Goal: Task Accomplishment & Management: Manage account settings

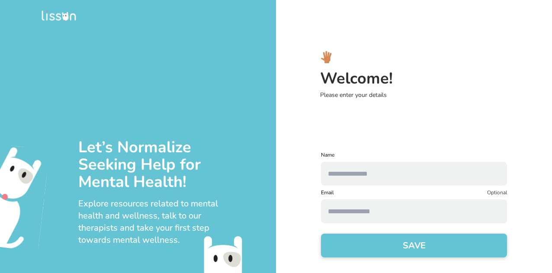
click at [352, 179] on input "text" at bounding box center [414, 174] width 186 height 24
click at [354, 183] on input "text" at bounding box center [414, 174] width 186 height 24
type input "***"
click at [350, 252] on button "SAVE" at bounding box center [414, 246] width 186 height 24
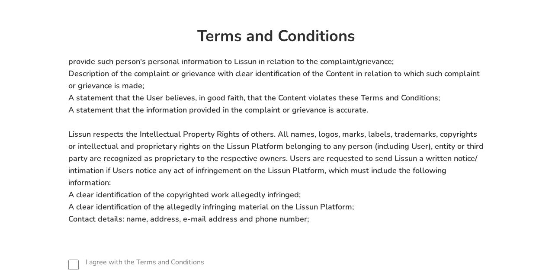
scroll to position [59, 0]
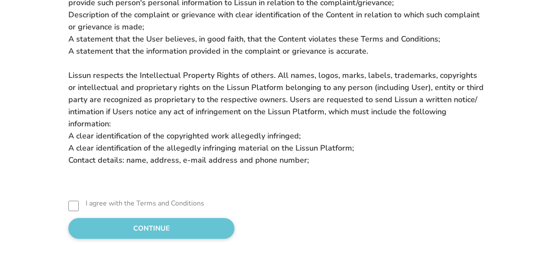
click at [164, 226] on button "CONTINUE" at bounding box center [151, 228] width 166 height 21
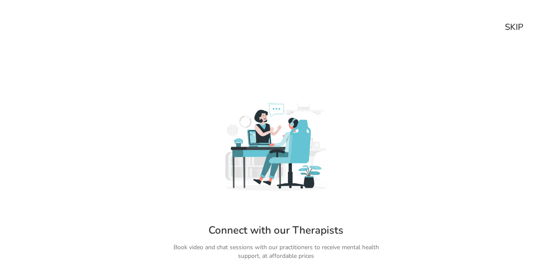
scroll to position [44, 0]
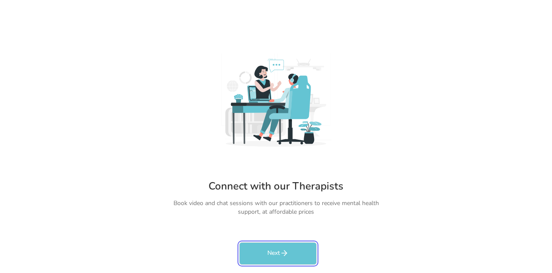
click at [273, 250] on button "Next" at bounding box center [277, 253] width 77 height 22
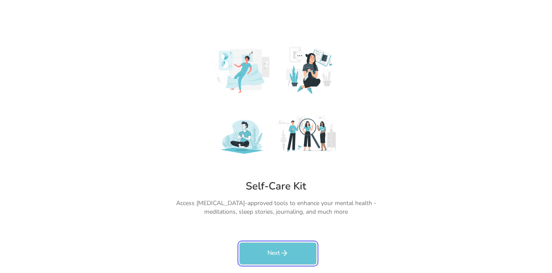
click at [273, 250] on button "Next" at bounding box center [277, 253] width 77 height 22
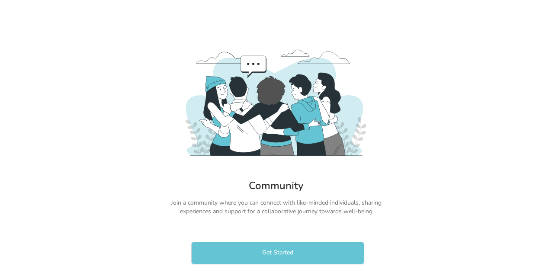
scroll to position [32, 0]
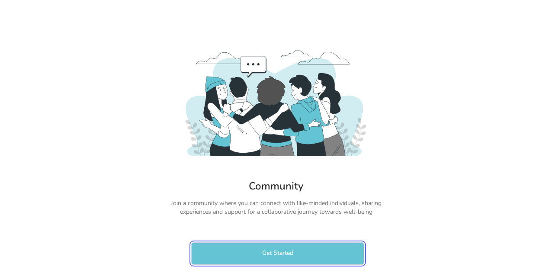
click at [273, 250] on button "Get Started" at bounding box center [277, 253] width 173 height 22
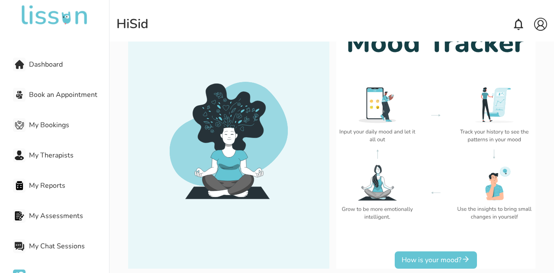
scroll to position [108, 0]
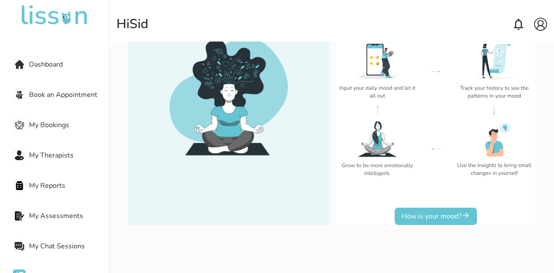
click at [437, 212] on button "How is your mood?" at bounding box center [436, 216] width 82 height 17
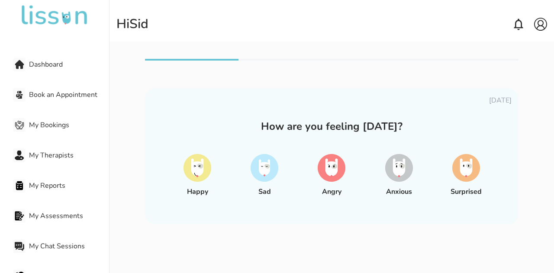
click at [391, 164] on img at bounding box center [399, 168] width 28 height 28
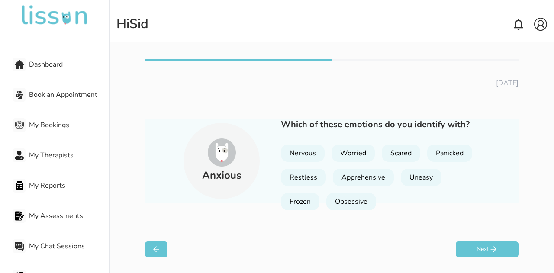
click at [152, 250] on icon at bounding box center [156, 249] width 9 height 9
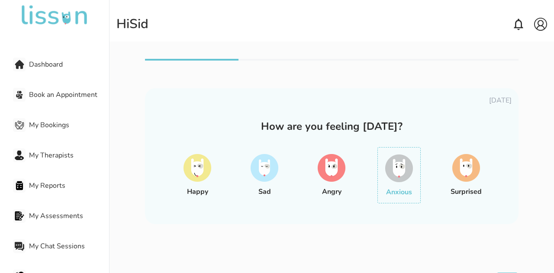
click at [268, 177] on img at bounding box center [265, 168] width 28 height 28
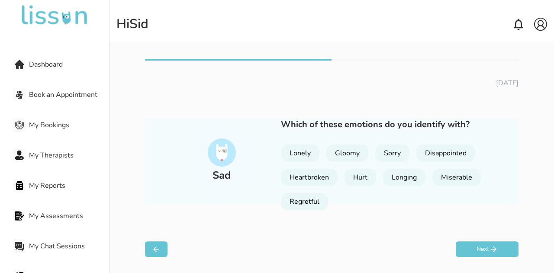
click at [152, 245] on icon at bounding box center [156, 249] width 9 height 9
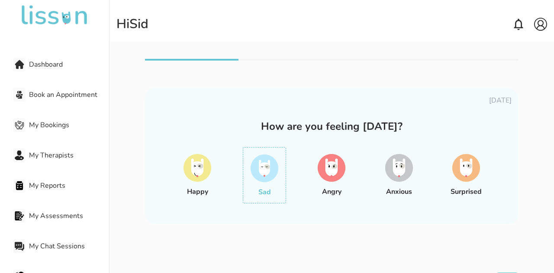
click at [390, 173] on img at bounding box center [399, 168] width 28 height 28
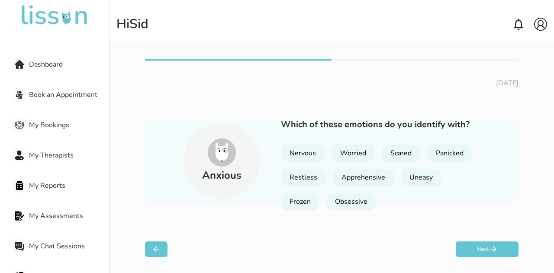
click at [441, 160] on div "Panicked" at bounding box center [449, 153] width 45 height 17
click at [417, 173] on div "Uneasy" at bounding box center [421, 177] width 41 height 17
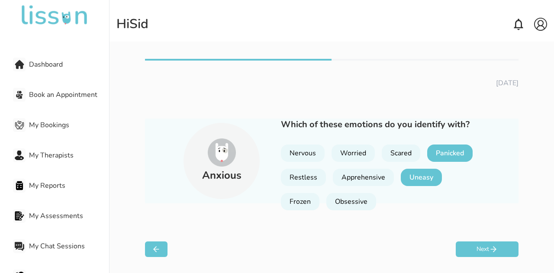
click at [436, 159] on div "Panicked" at bounding box center [449, 153] width 45 height 17
click at [465, 256] on button "Next" at bounding box center [487, 249] width 63 height 16
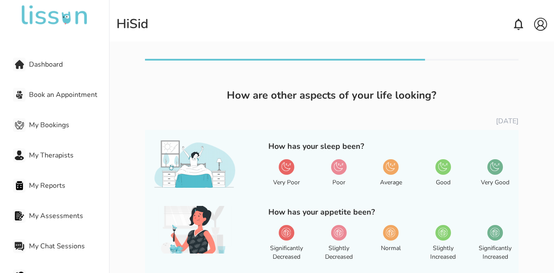
scroll to position [17, 0]
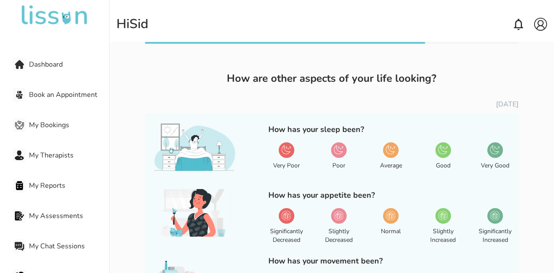
click at [335, 156] on div at bounding box center [339, 150] width 16 height 16
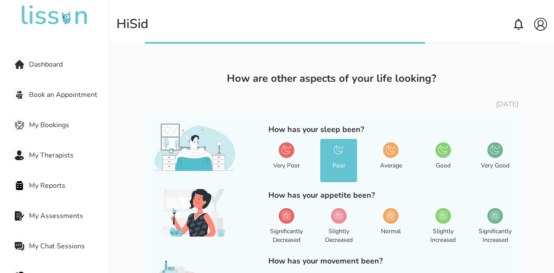
scroll to position [62, 0]
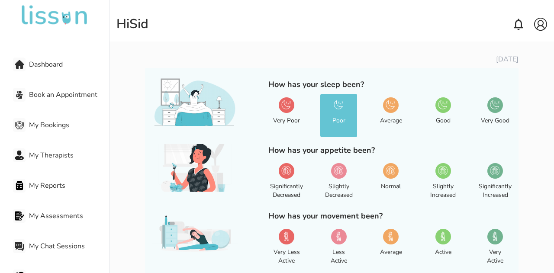
click at [392, 167] on img at bounding box center [390, 171] width 10 height 10
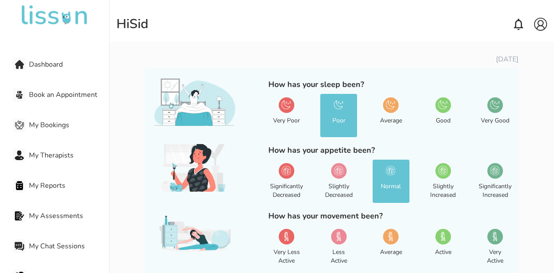
scroll to position [110, 0]
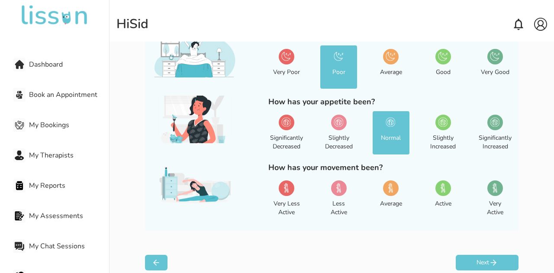
click at [344, 188] on div at bounding box center [339, 188] width 16 height 16
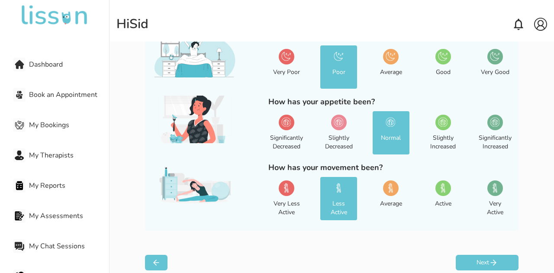
scroll to position [121, 0]
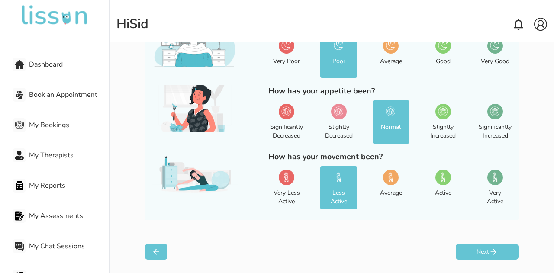
click at [457, 248] on button "Next" at bounding box center [487, 252] width 63 height 16
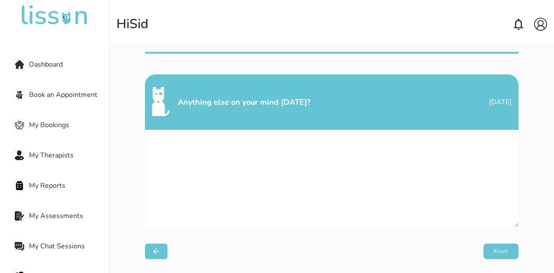
scroll to position [6, 0]
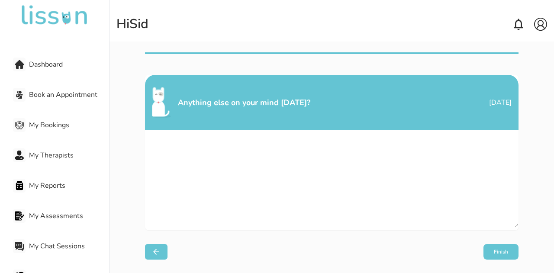
click at [241, 96] on div "Anything else on your mind [DATE]?" at bounding box center [244, 102] width 132 height 12
click at [494, 252] on button "Finish" at bounding box center [500, 252] width 35 height 16
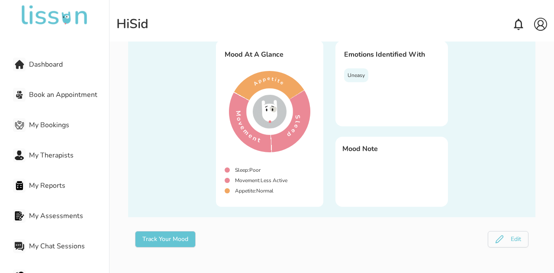
scroll to position [70, 0]
click at [371, 160] on div "Mood Note" at bounding box center [391, 172] width 112 height 70
click at [59, 158] on span "My Therapists" at bounding box center [69, 155] width 80 height 10
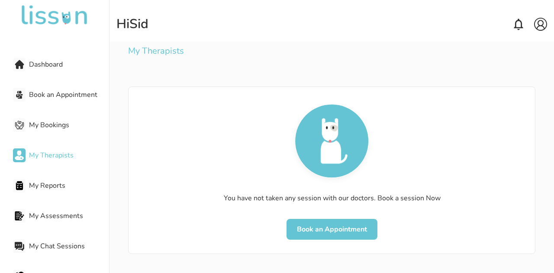
click at [59, 135] on div "Dashboard Book an Appointment My Bookings My Therapists My Reports My Assessmen…" at bounding box center [54, 151] width 109 height 245
click at [58, 123] on span "My Bookings" at bounding box center [69, 125] width 80 height 10
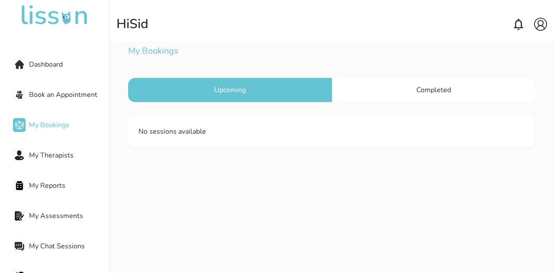
click at [66, 105] on div "Dashboard Book an Appointment My Bookings My Therapists My Reports My Assessmen…" at bounding box center [54, 151] width 109 height 245
click at [68, 96] on span "Book an Appointment" at bounding box center [69, 95] width 80 height 10
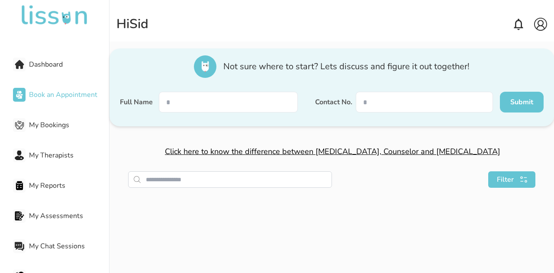
click at [67, 116] on div "My Bookings" at bounding box center [61, 124] width 96 height 17
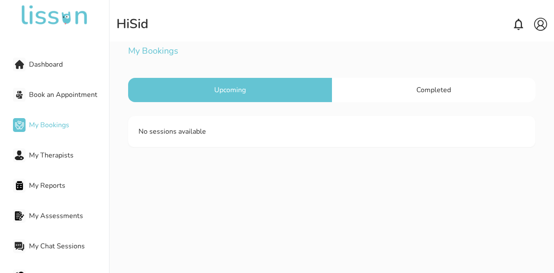
click at [69, 99] on span "Book an Appointment" at bounding box center [69, 95] width 80 height 10
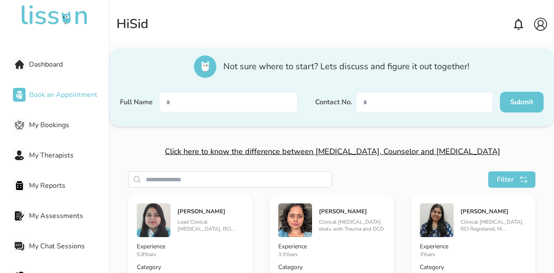
click at [319, 152] on span "Click here to know the difference between [MEDICAL_DATA], Counselor and [MEDICA…" at bounding box center [332, 151] width 335 height 10
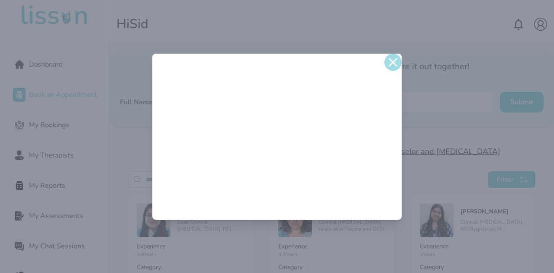
click at [391, 60] on img at bounding box center [392, 62] width 17 height 17
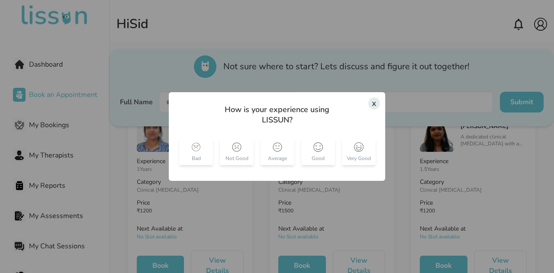
scroll to position [918, 0]
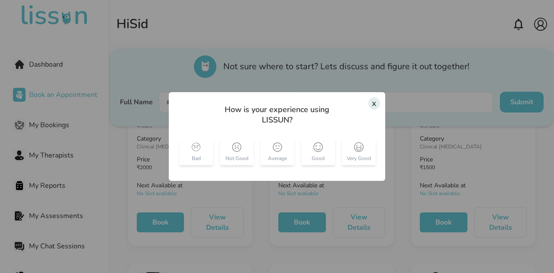
click at [370, 105] on div "x" at bounding box center [374, 103] width 12 height 12
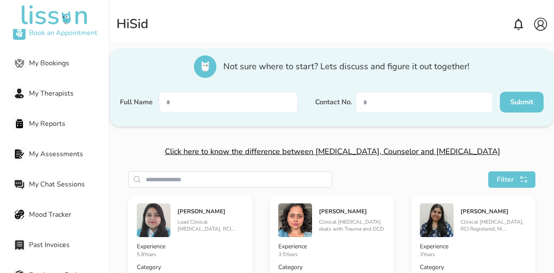
scroll to position [63, 0]
click at [63, 182] on span "My Chat Sessions" at bounding box center [69, 183] width 80 height 10
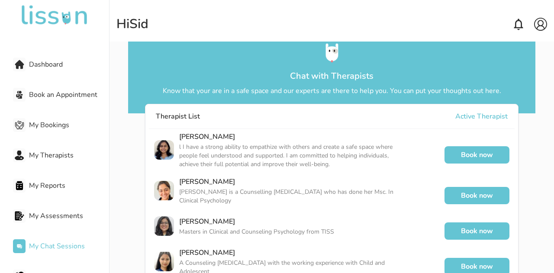
click at [543, 25] on img at bounding box center [540, 24] width 13 height 13
click at [517, 55] on p "Logout" at bounding box center [517, 56] width 17 height 7
